Goal: Transaction & Acquisition: Purchase product/service

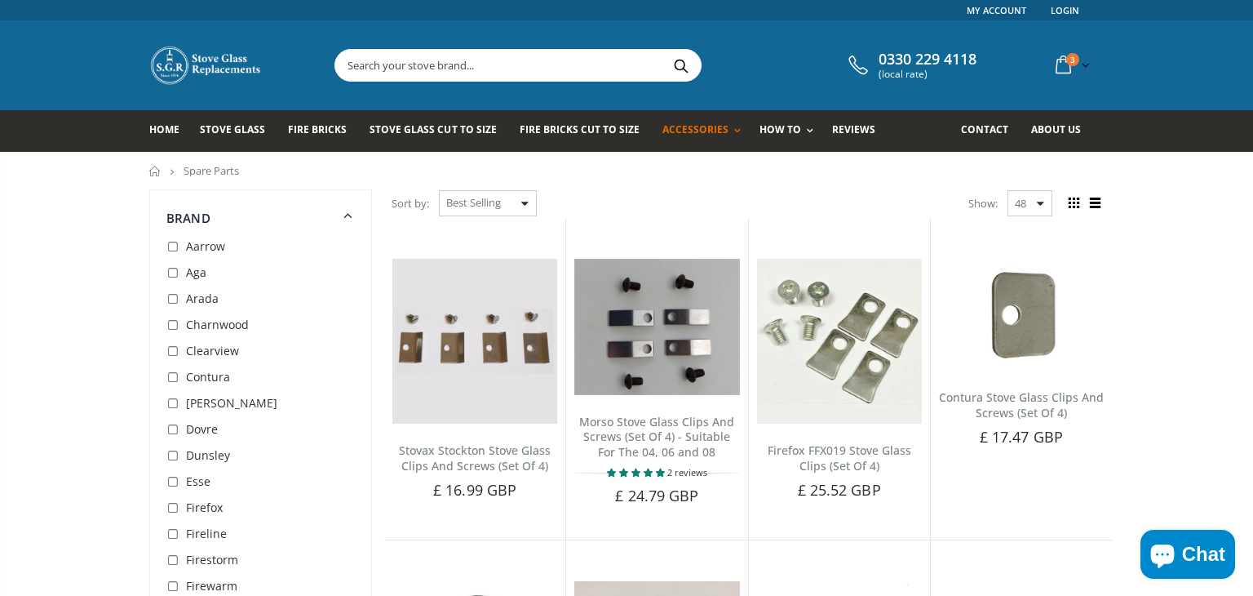
click at [526, 60] on input "text" at bounding box center [609, 65] width 548 height 31
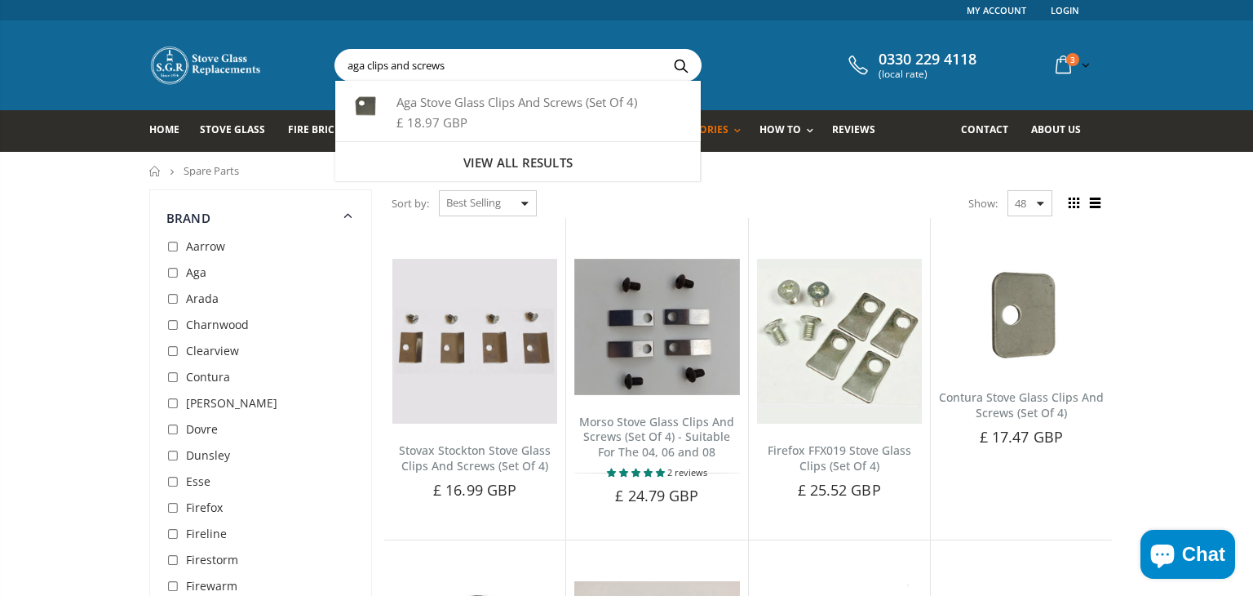
type input "aga clips and screws"
click at [663, 50] on button "Search" at bounding box center [681, 65] width 37 height 31
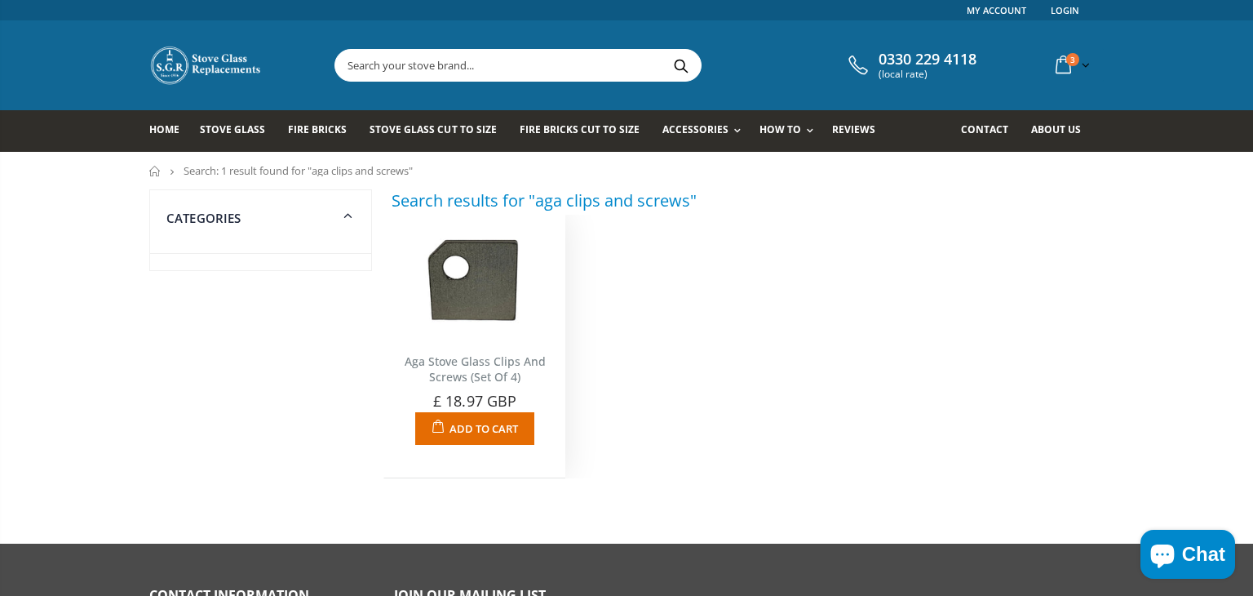
click at [503, 433] on span "Add to Cart" at bounding box center [484, 428] width 69 height 15
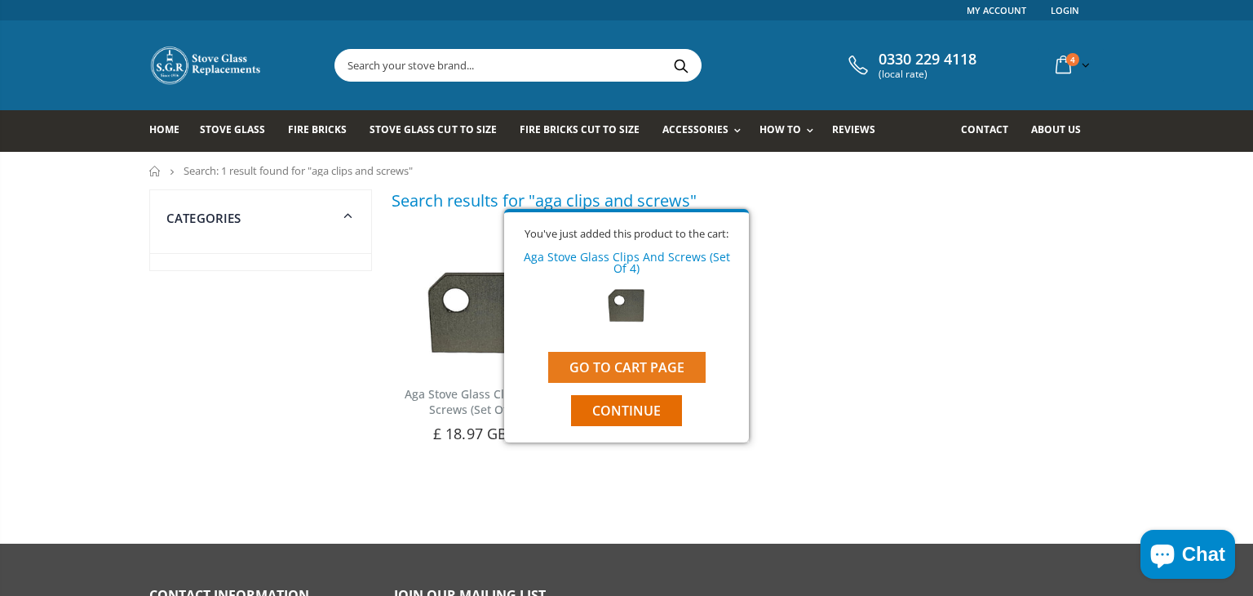
click at [662, 364] on link "Go to cart page" at bounding box center [627, 367] width 158 height 31
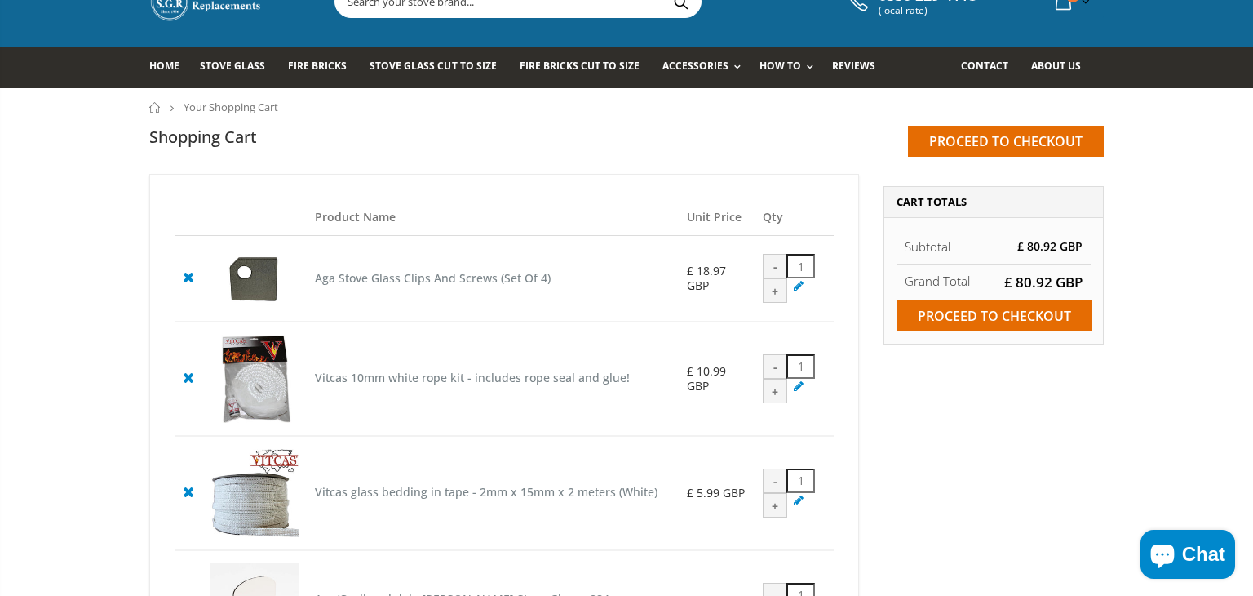
scroll to position [55, 0]
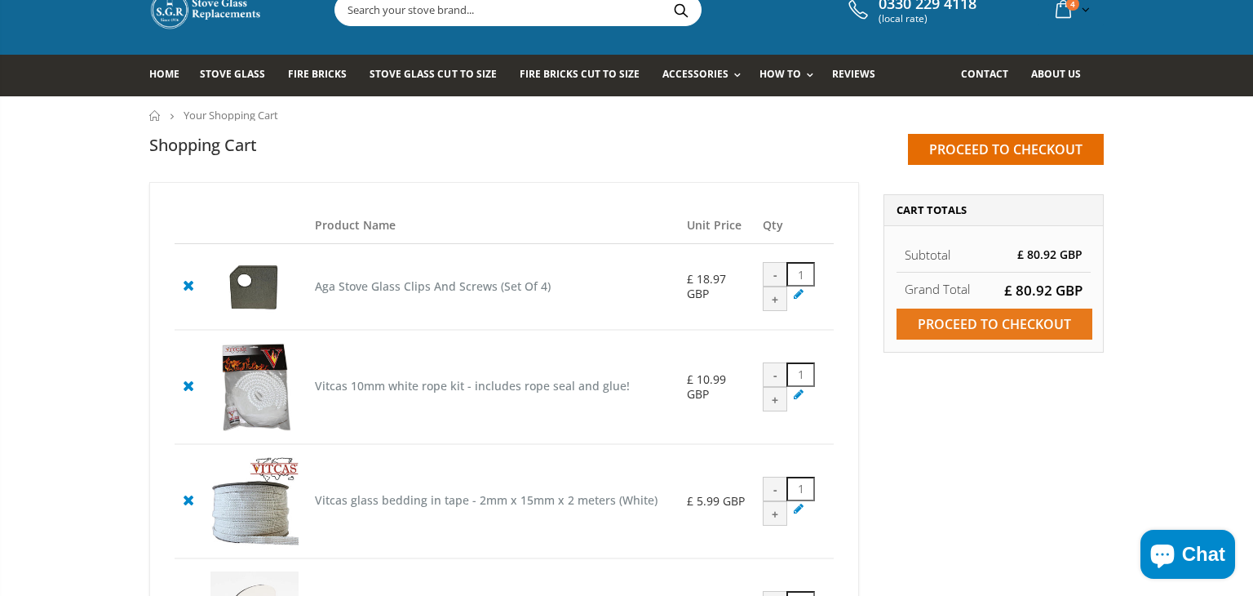
click at [992, 329] on input "Proceed to checkout" at bounding box center [995, 323] width 196 height 31
